Goal: Task Accomplishment & Management: Use online tool/utility

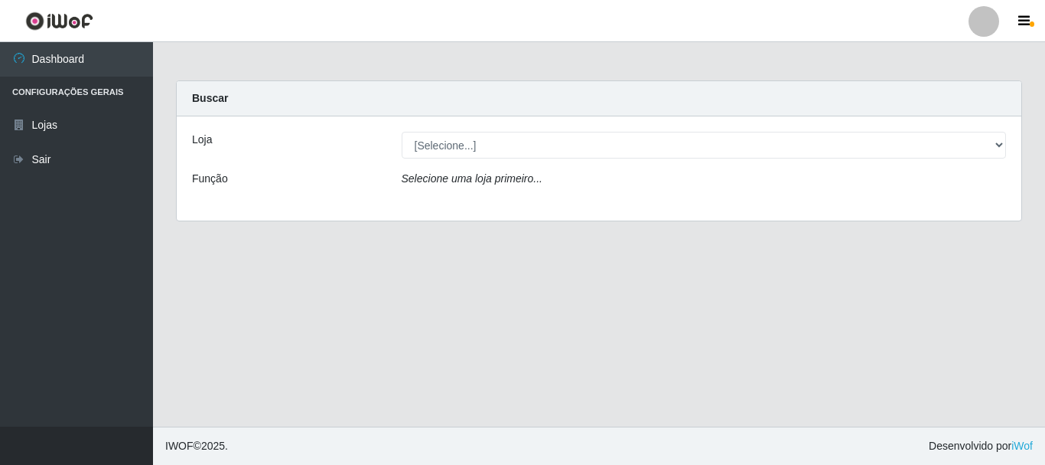
select select "64"
click at [402, 132] on select "[Selecione...] Nova República - Pajuçara Nova República - Pompeia" at bounding box center [704, 145] width 605 height 27
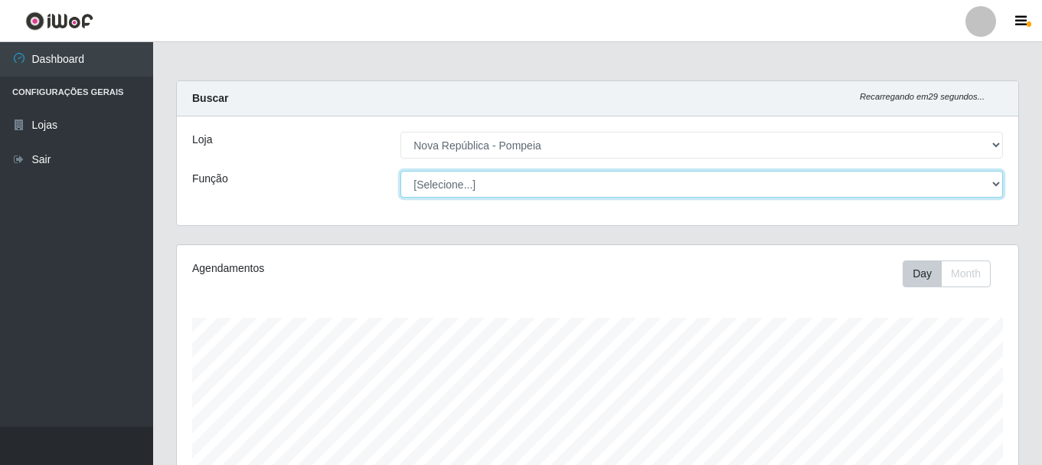
scroll to position [318, 841]
click at [603, 192] on select "[Selecione...] Balconista Operador de Caixa Recepcionista Repositor" at bounding box center [701, 184] width 602 height 27
select select "22"
click at [400, 171] on select "[Selecione...] Balconista Operador de Caixa Recepcionista Repositor" at bounding box center [701, 184] width 602 height 27
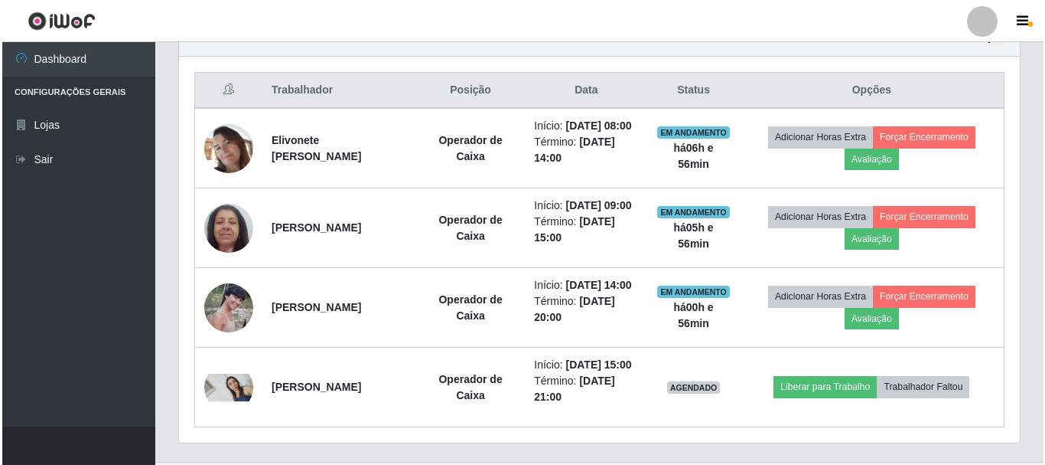
scroll to position [536, 0]
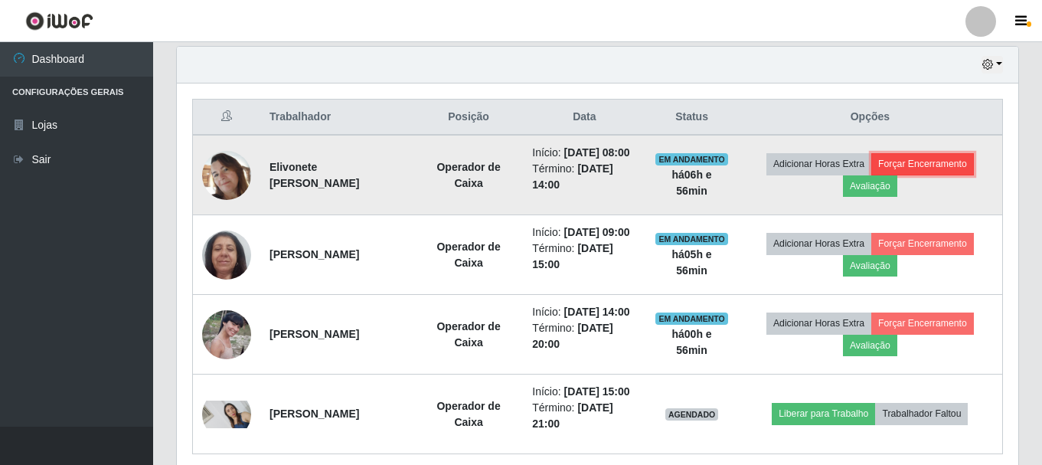
click at [960, 170] on button "Forçar Encerramento" at bounding box center [922, 163] width 103 height 21
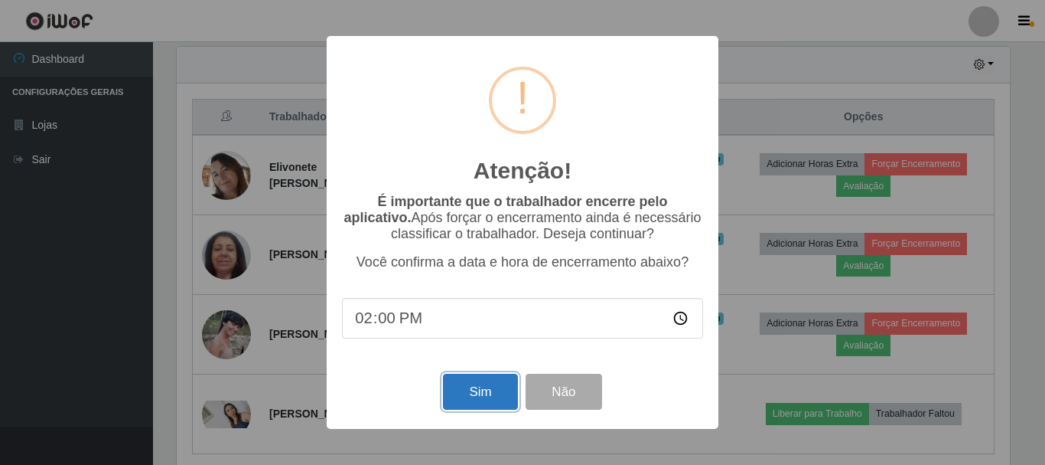
click at [482, 390] on button "Sim" at bounding box center [480, 391] width 74 height 36
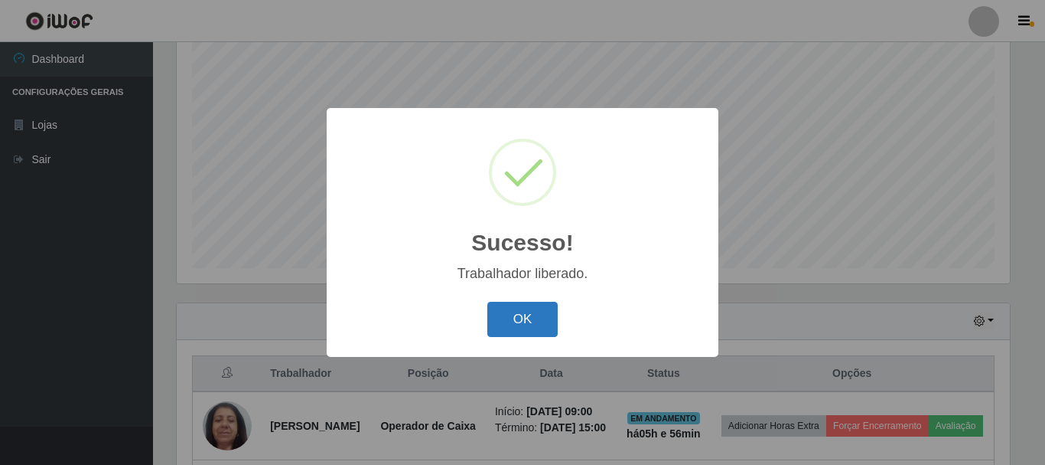
click at [531, 320] on button "OK" at bounding box center [523, 320] width 71 height 36
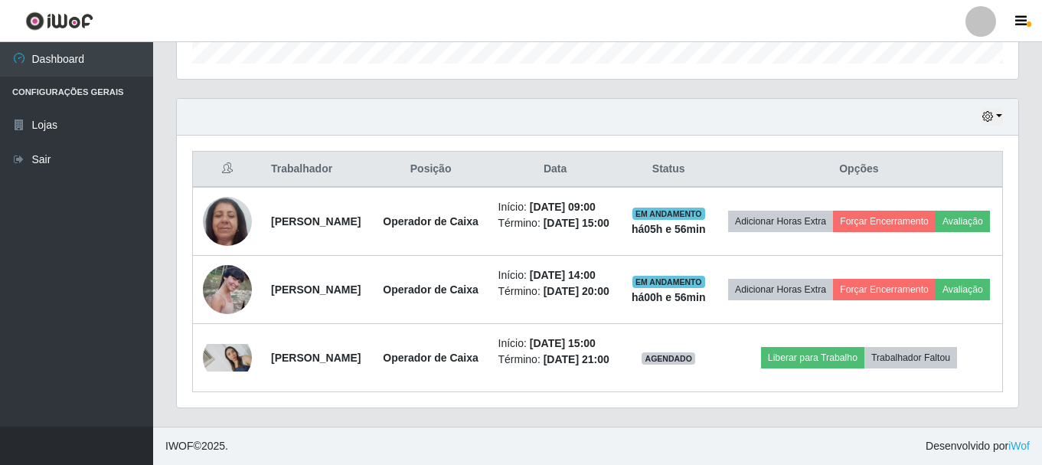
scroll to position [566, 0]
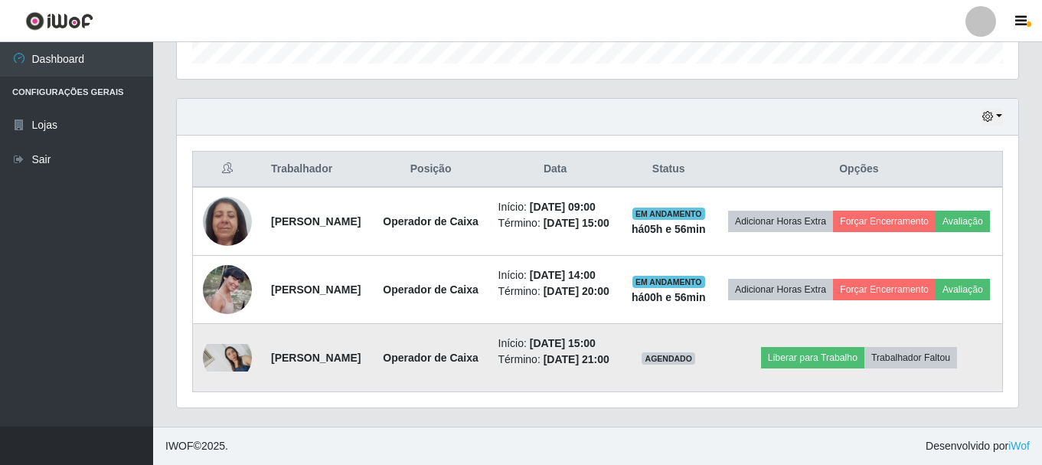
click at [228, 349] on img at bounding box center [227, 358] width 49 height 28
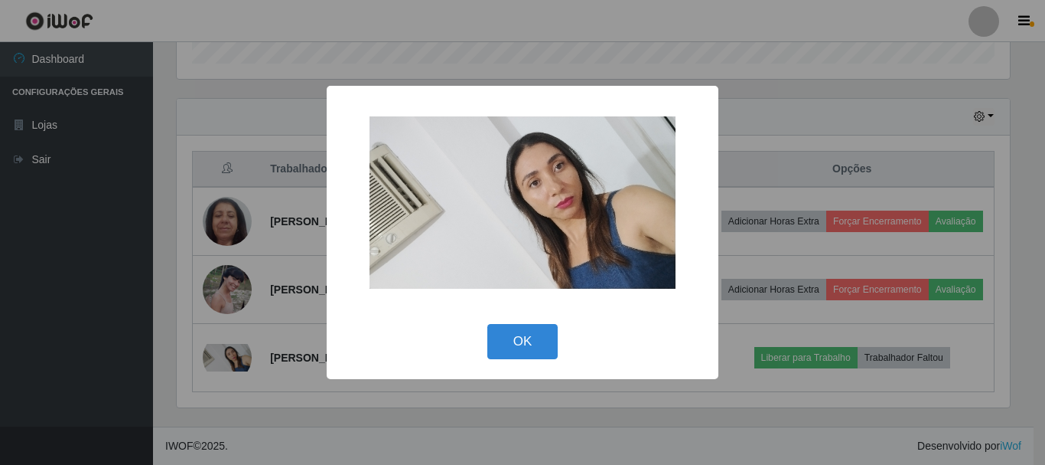
click at [227, 349] on div "× OK Cancel" at bounding box center [522, 232] width 1045 height 465
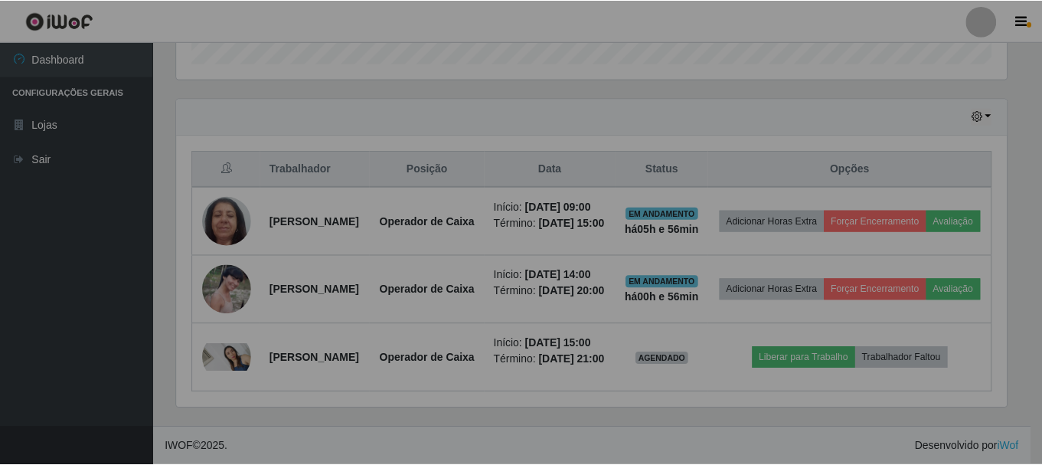
scroll to position [318, 841]
